Goal: Navigation & Orientation: Understand site structure

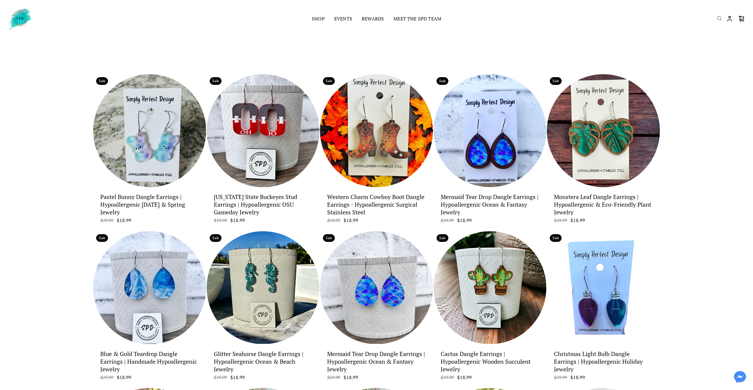
drag, startPoint x: 730, startPoint y: 21, endPoint x: 721, endPoint y: 20, distance: 8.9
click at [730, 21] on icon "Customer account" at bounding box center [729, 18] width 7 height 7
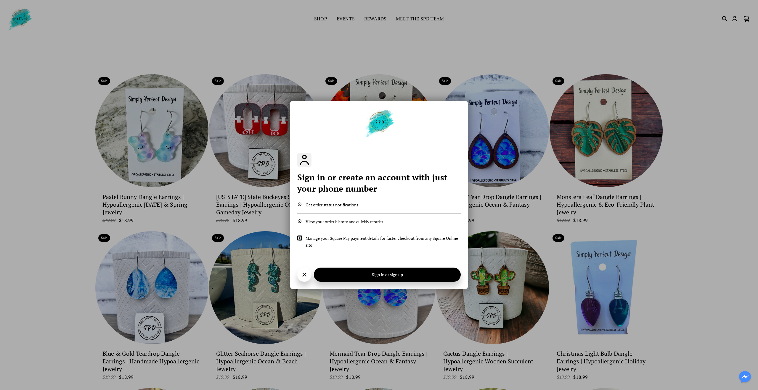
click at [317, 206] on li "Get order status notifications" at bounding box center [378, 205] width 163 height 7
click at [320, 206] on li "Get order status notifications" at bounding box center [378, 205] width 163 height 7
click at [333, 226] on ul "Get order status notifications View your order history and quickly reorder Mana…" at bounding box center [378, 225] width 163 height 47
click at [301, 278] on button "button" at bounding box center [304, 275] width 14 height 14
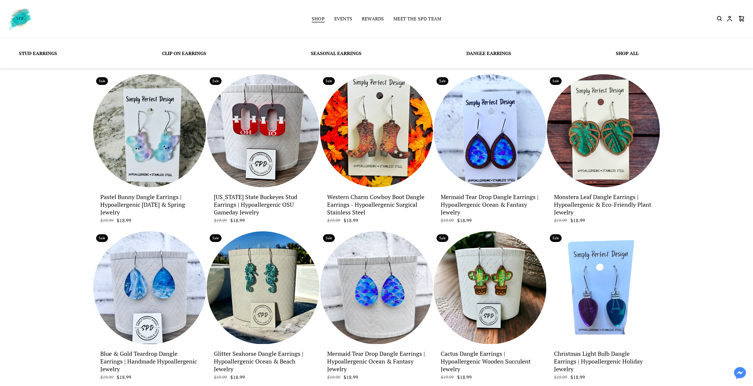
click at [321, 20] on link "Shop" at bounding box center [318, 19] width 13 height 8
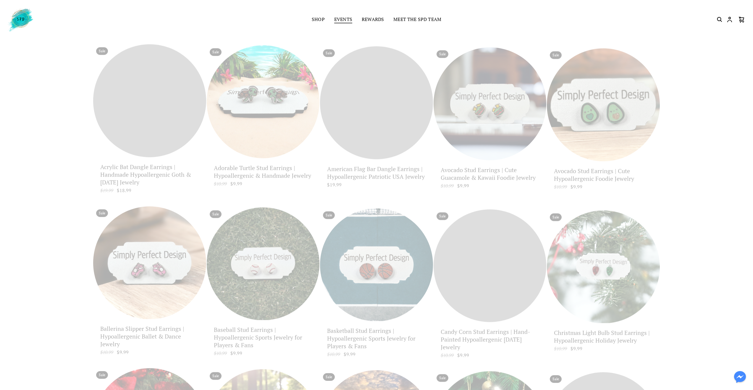
click at [345, 20] on link "Events" at bounding box center [343, 20] width 18 height 8
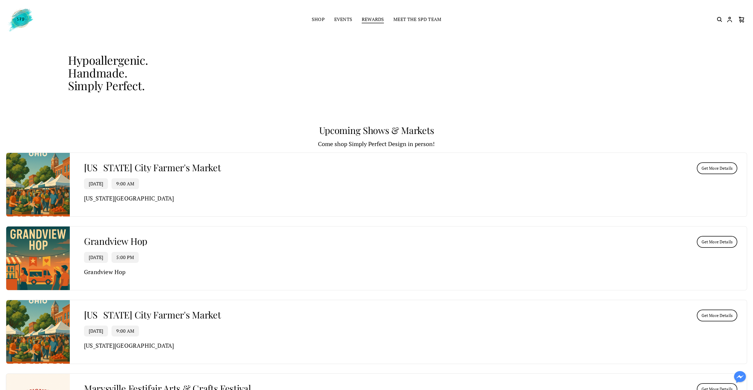
click at [370, 21] on link "Rewards" at bounding box center [373, 20] width 22 height 8
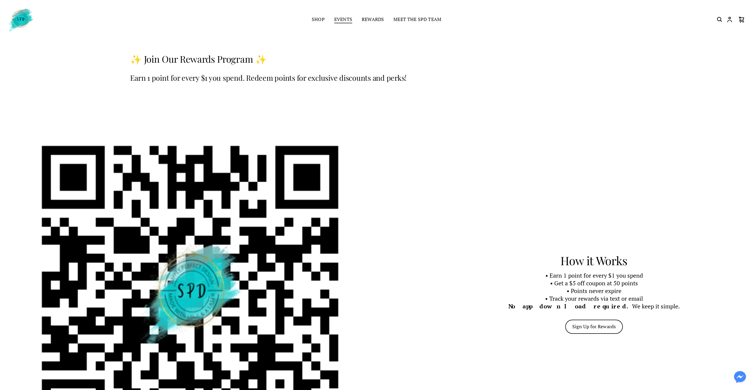
click at [348, 17] on link "Events" at bounding box center [343, 20] width 18 height 8
